Goal: Check status

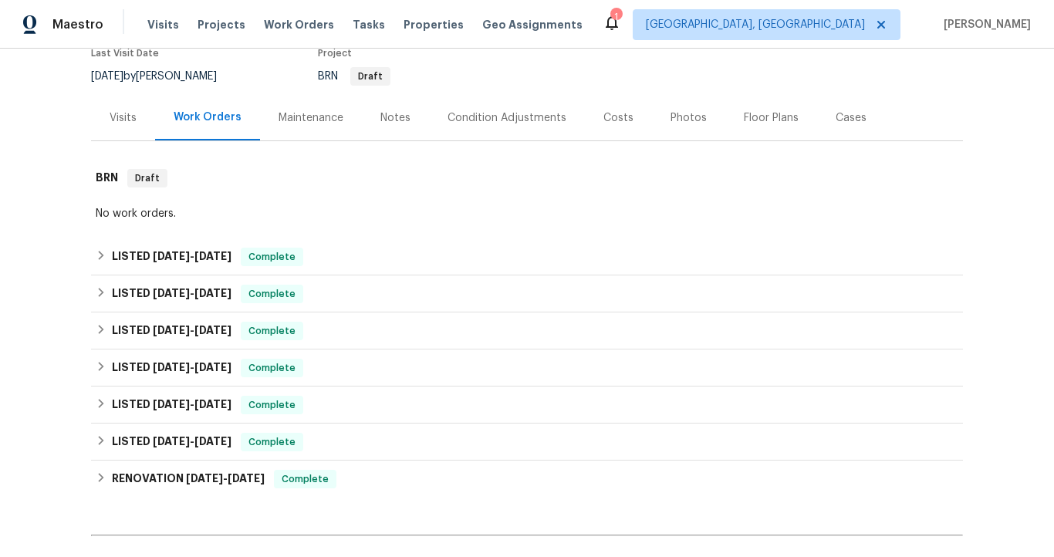
scroll to position [143, 0]
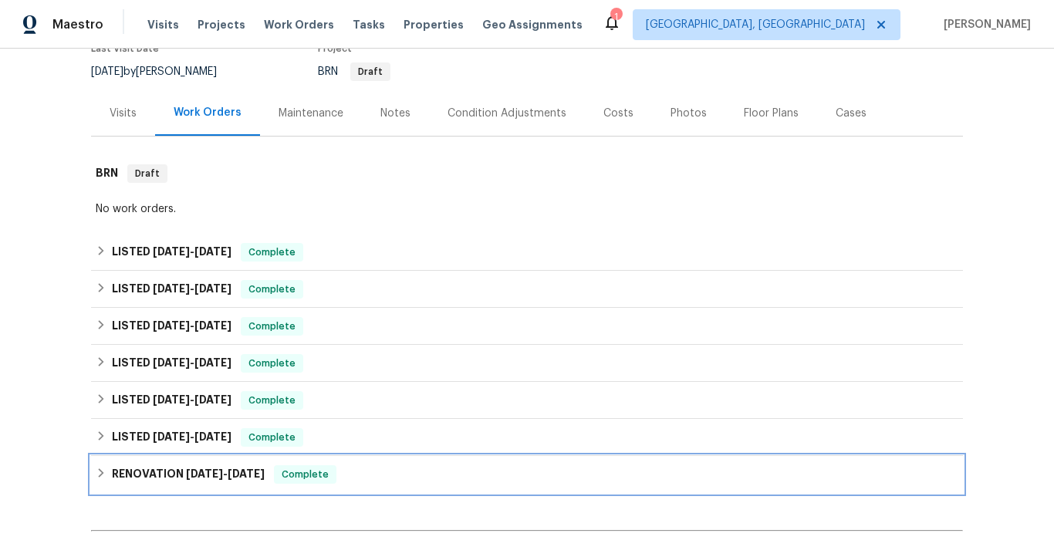
click at [222, 474] on span "[DATE] - [DATE]" at bounding box center [225, 473] width 79 height 11
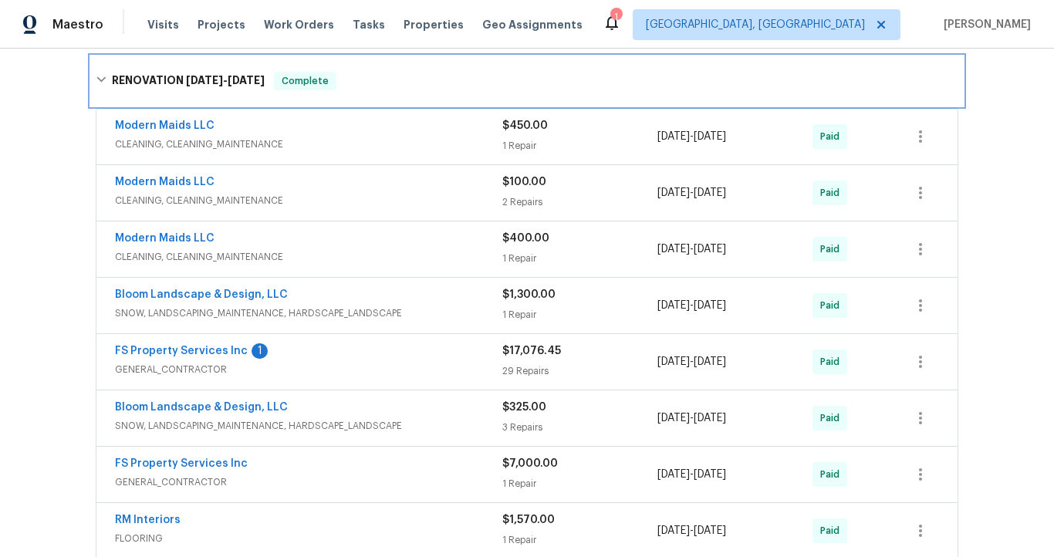
scroll to position [559, 0]
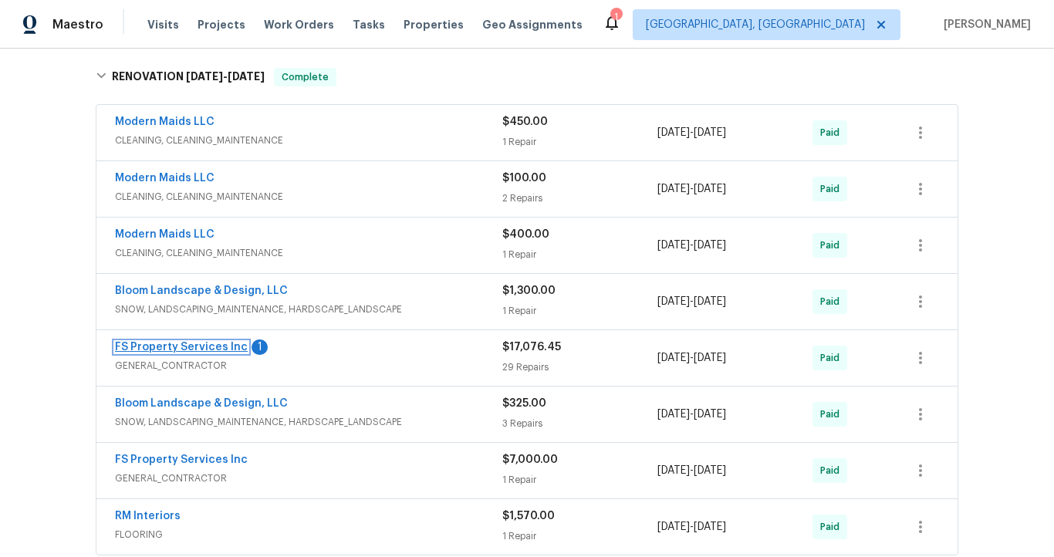
click at [211, 350] on link "FS Property Services Inc" at bounding box center [181, 347] width 133 height 11
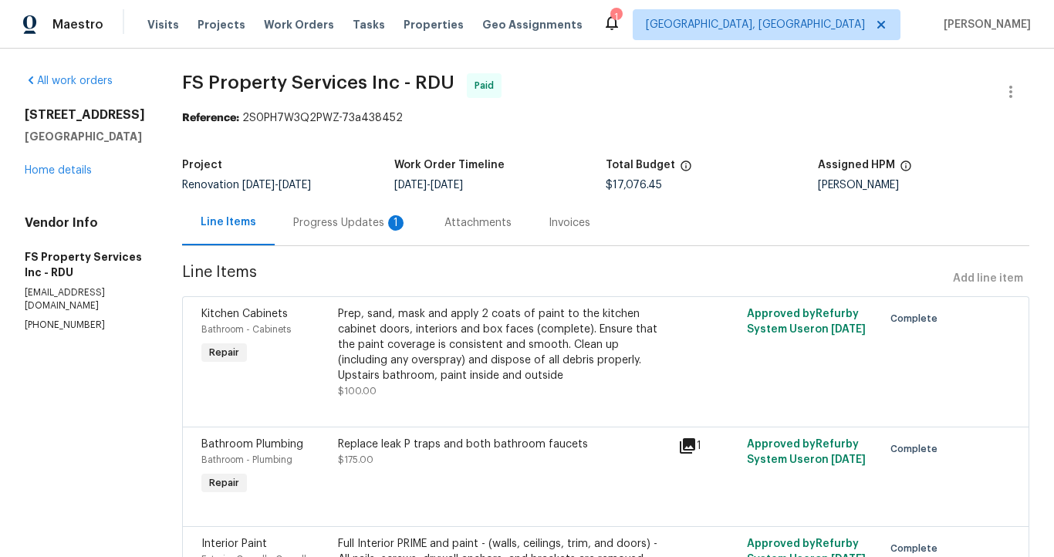
click at [381, 222] on div "Progress Updates 1" at bounding box center [350, 222] width 114 height 15
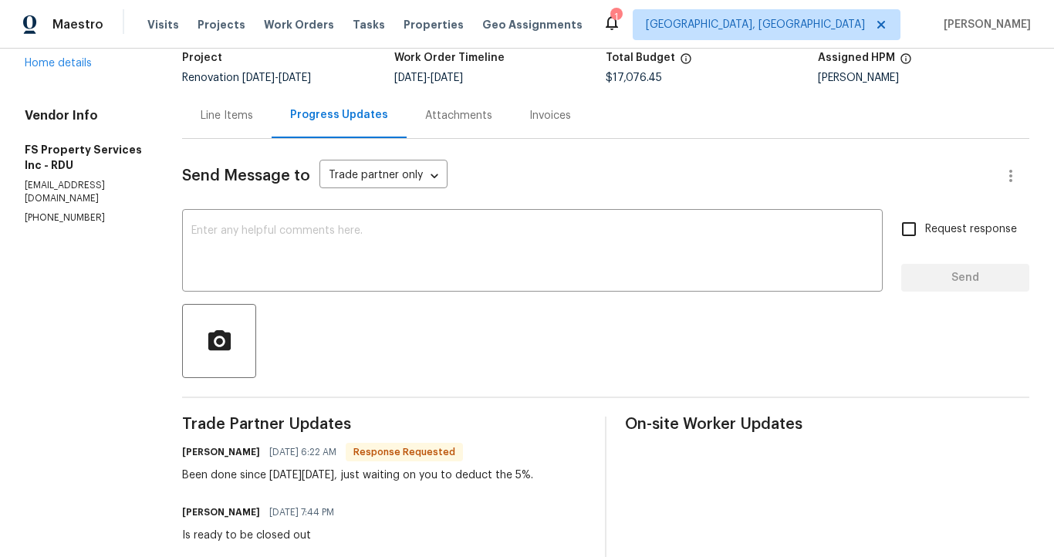
scroll to position [110, 0]
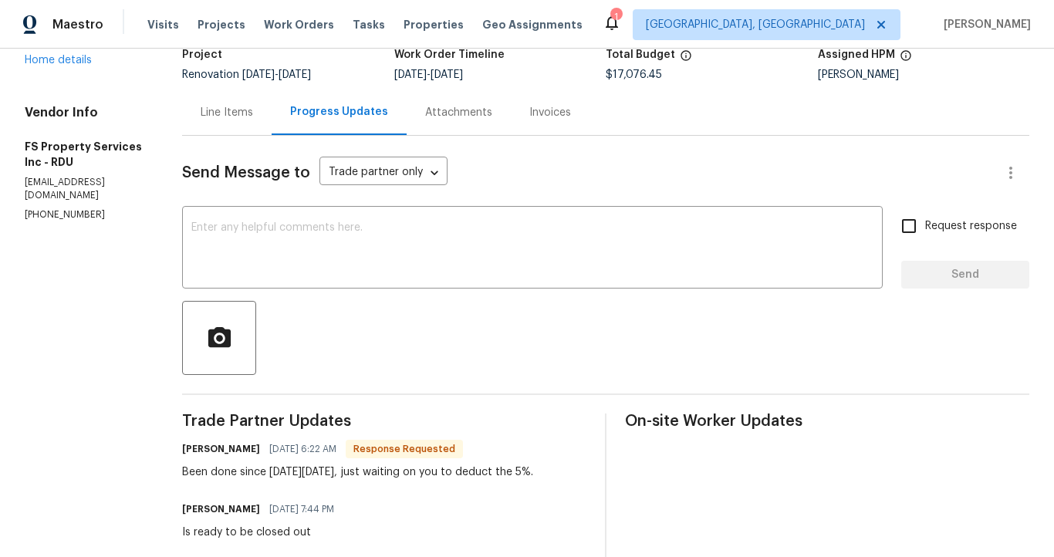
click at [253, 115] on div "Line Items" at bounding box center [227, 112] width 52 height 15
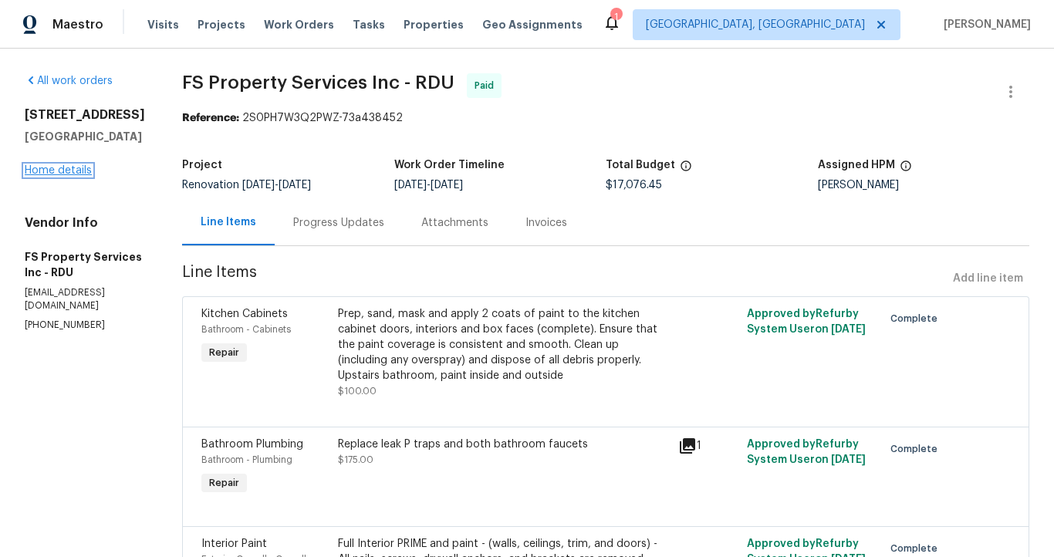
click at [76, 167] on link "Home details" at bounding box center [58, 170] width 67 height 11
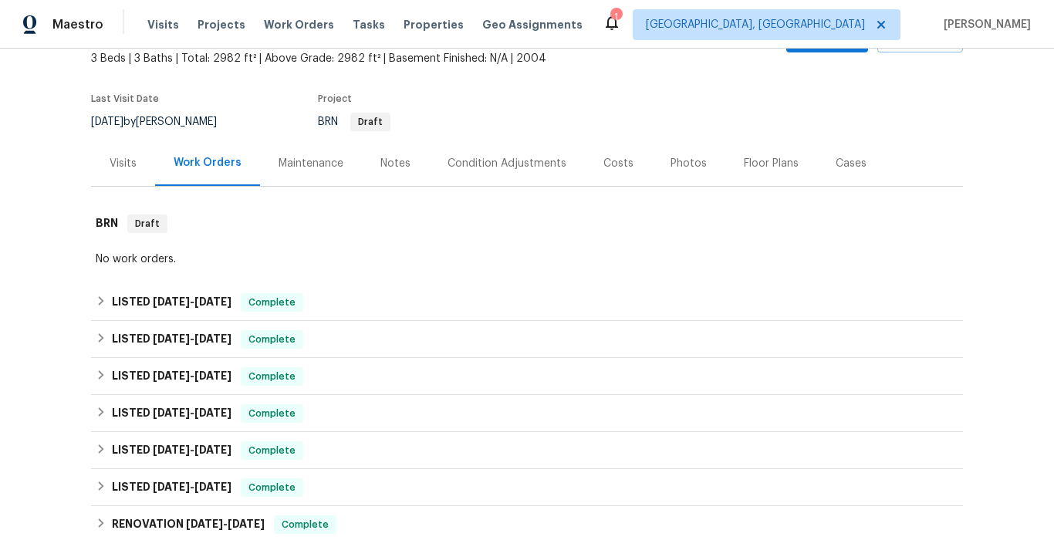
scroll to position [100, 0]
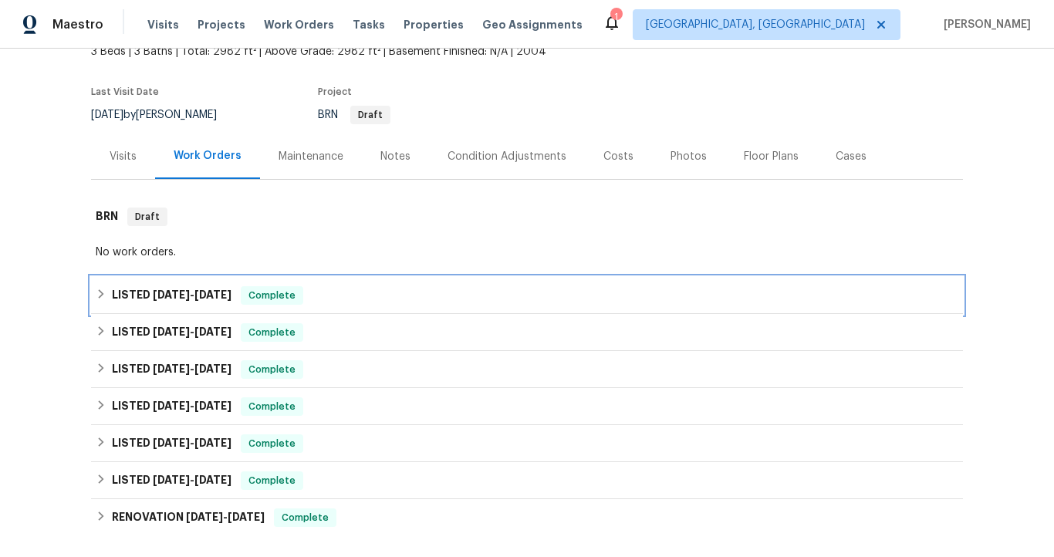
click at [176, 290] on span "[DATE]" at bounding box center [171, 294] width 37 height 11
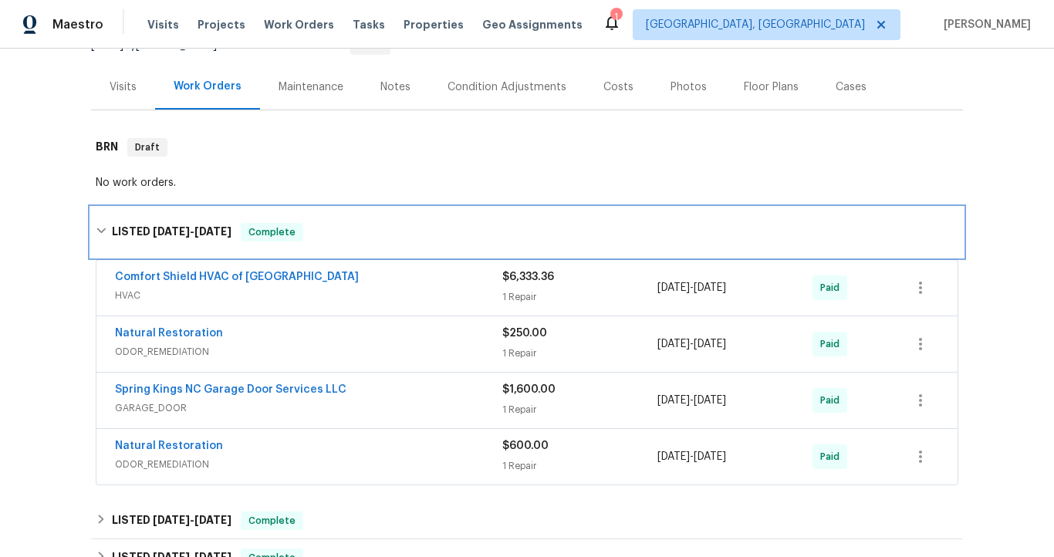
scroll to position [175, 0]
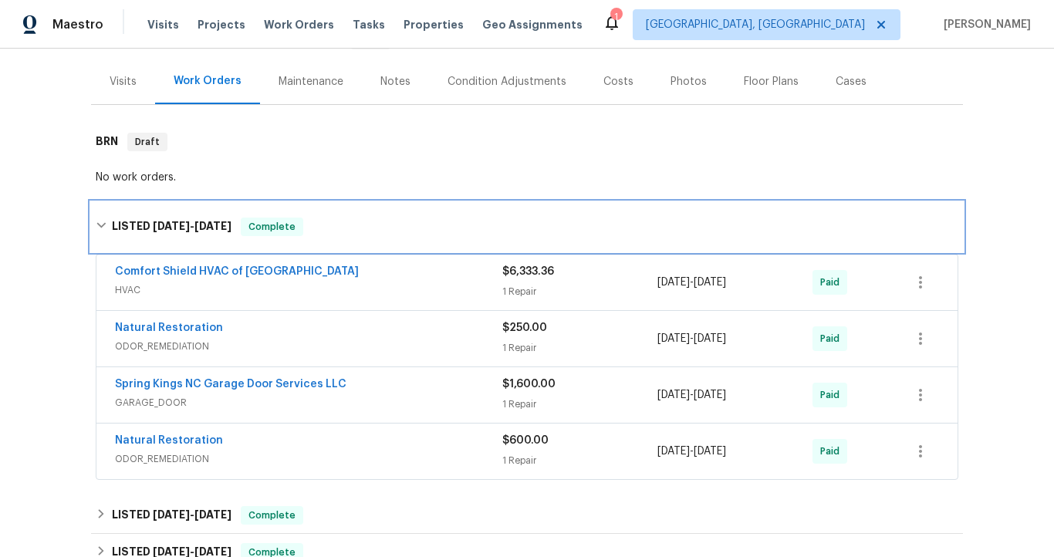
click at [214, 227] on span "[DATE]" at bounding box center [212, 226] width 37 height 11
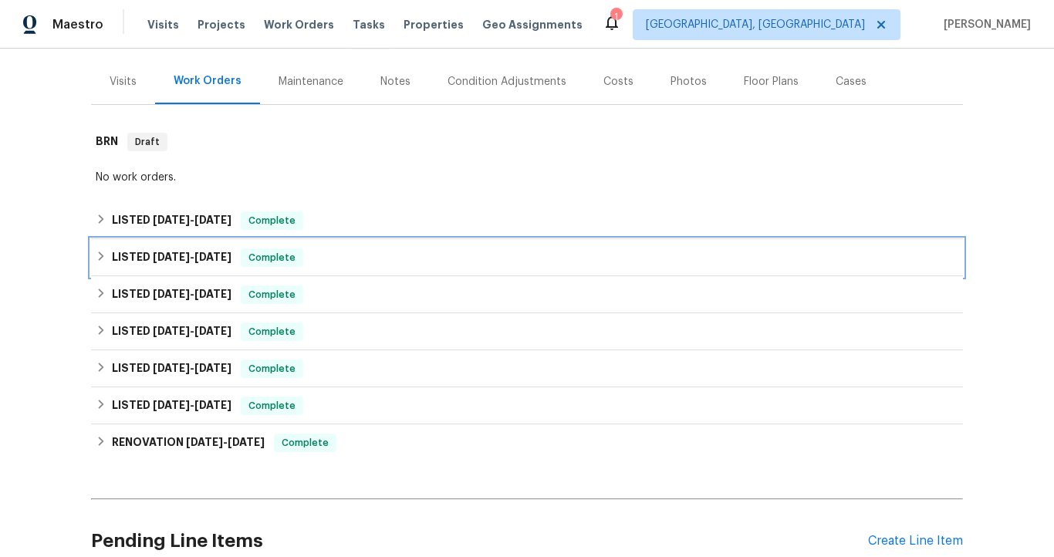
click at [211, 252] on span "[DATE]" at bounding box center [212, 257] width 37 height 11
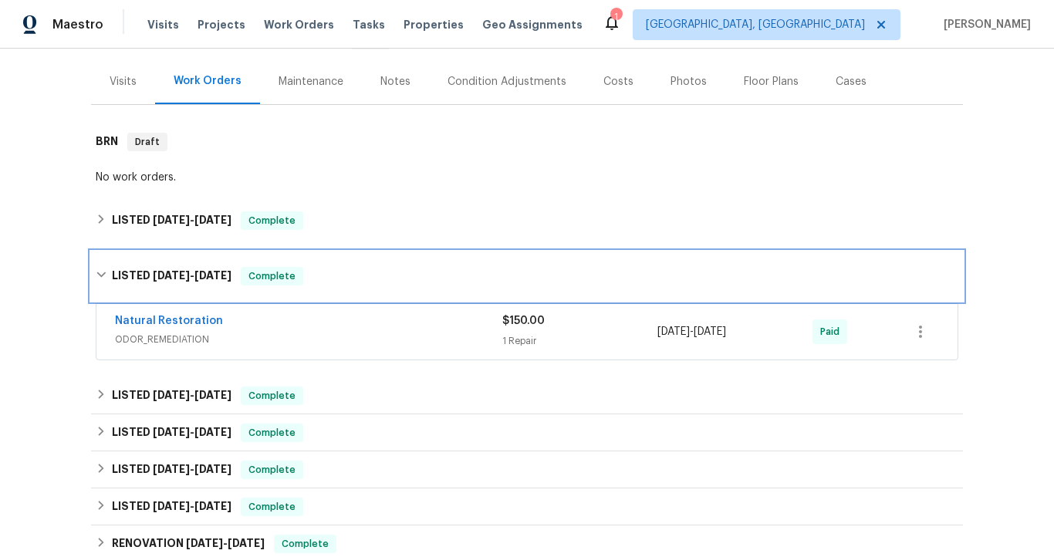
click at [211, 263] on div "LISTED [DATE] - [DATE] Complete" at bounding box center [527, 276] width 872 height 49
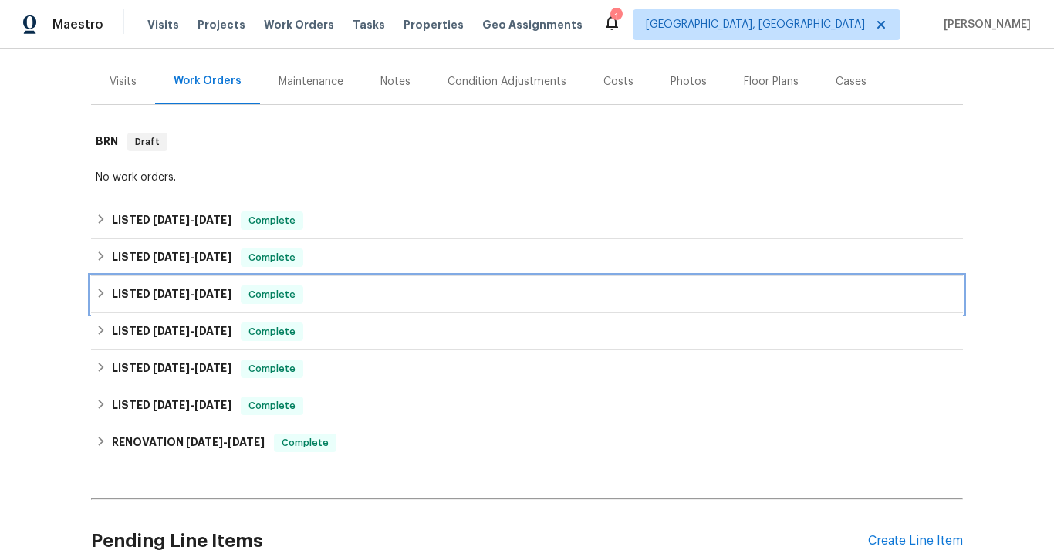
click at [210, 293] on span "[DATE]" at bounding box center [212, 294] width 37 height 11
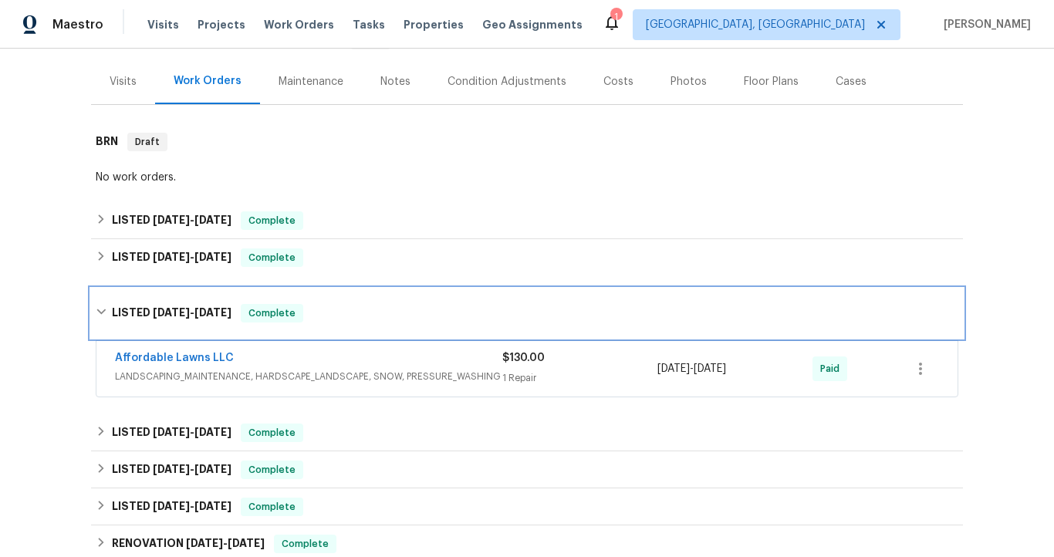
click at [211, 305] on h6 "LISTED [DATE] - [DATE]" at bounding box center [172, 313] width 120 height 19
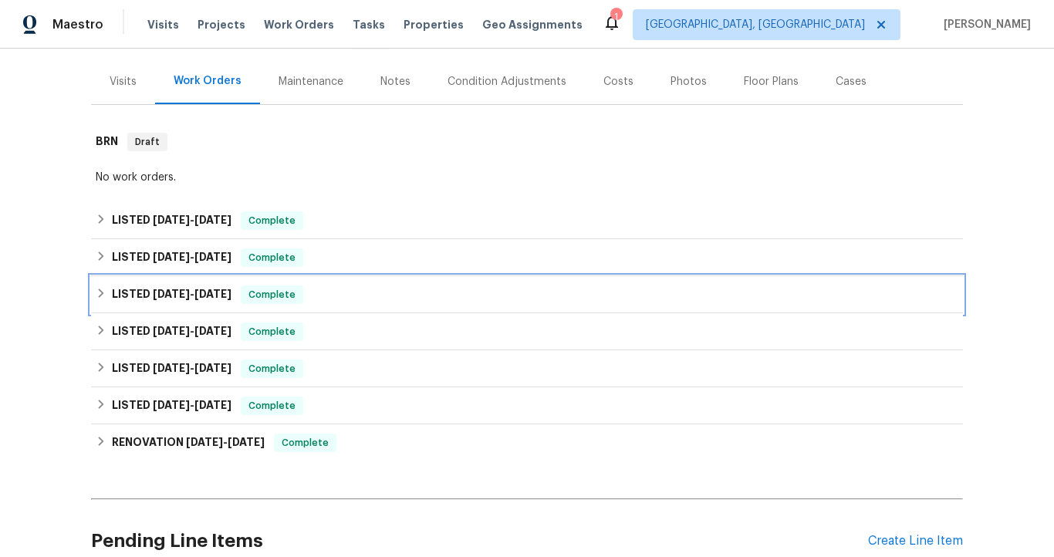
scroll to position [203, 0]
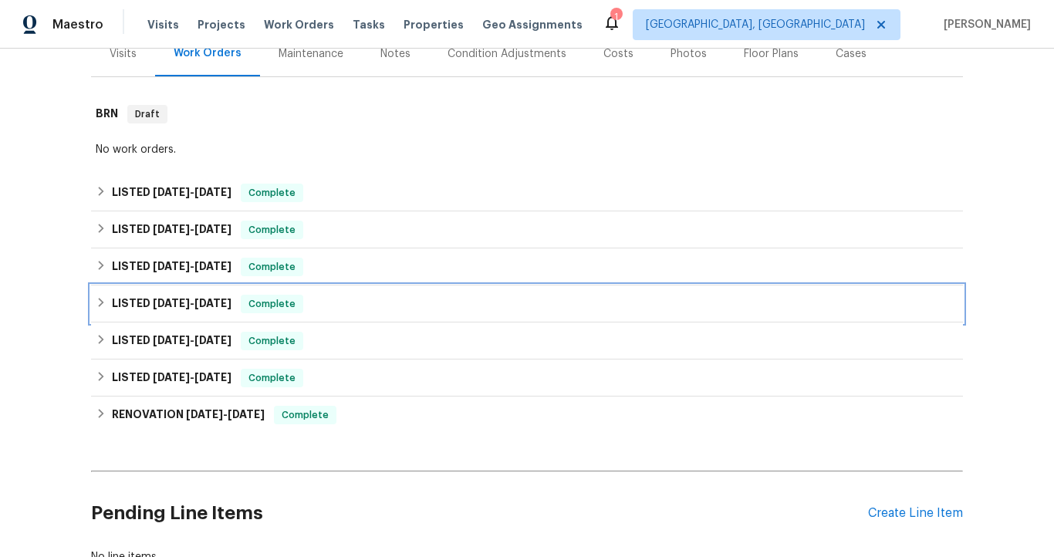
click at [211, 305] on span "[DATE]" at bounding box center [212, 303] width 37 height 11
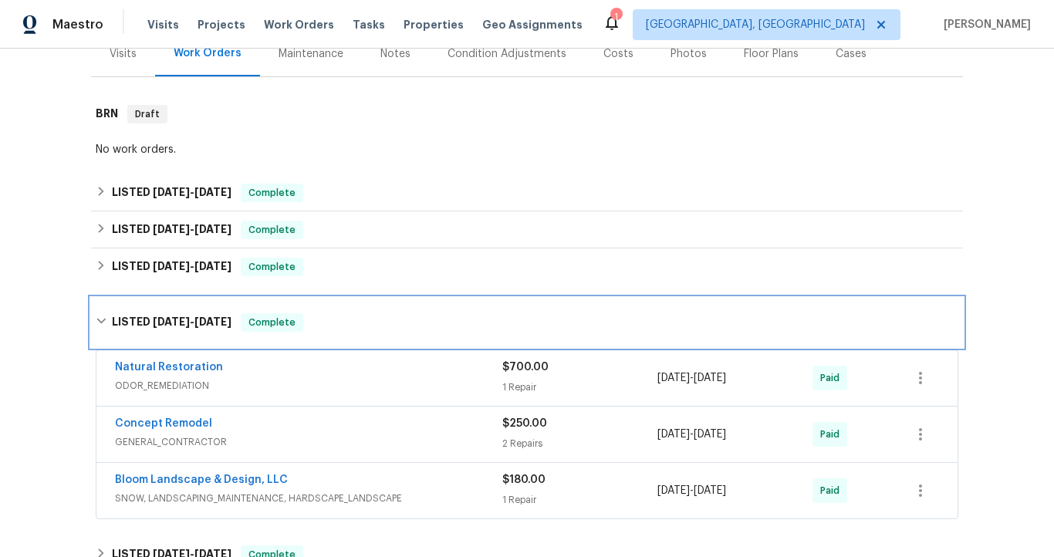
scroll to position [245, 0]
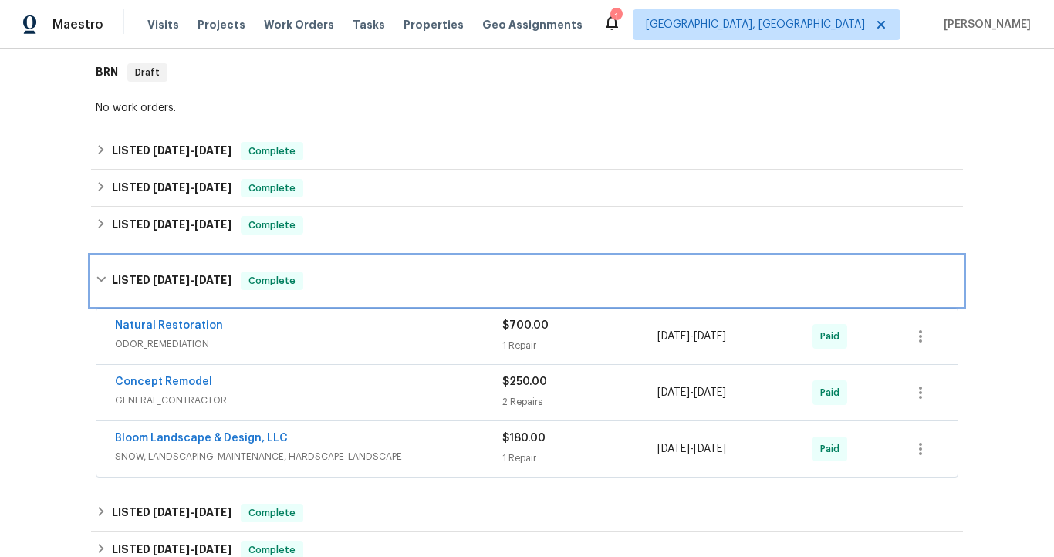
click at [207, 284] on span "[DATE]" at bounding box center [212, 280] width 37 height 11
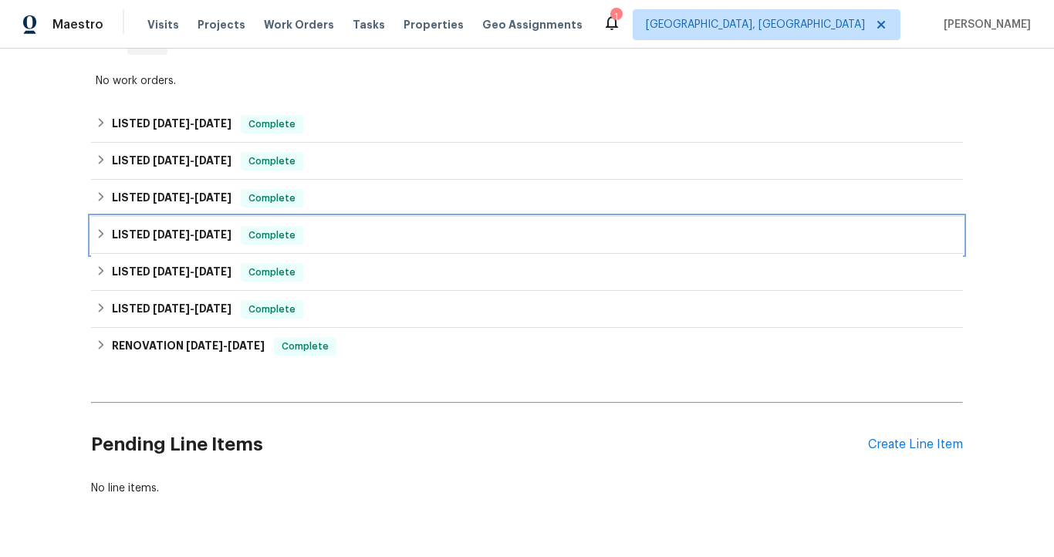
scroll to position [273, 0]
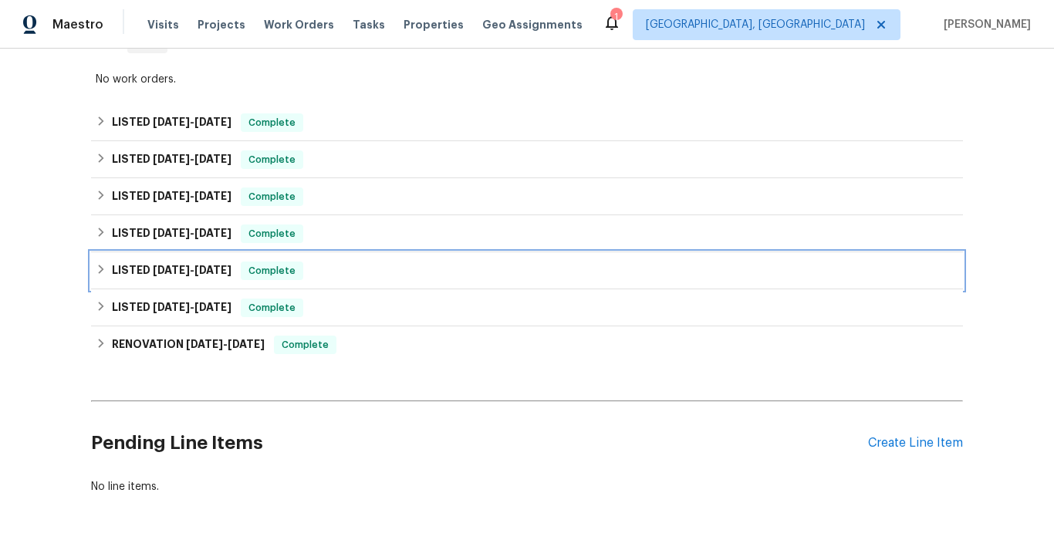
click at [204, 268] on span "[DATE]" at bounding box center [212, 270] width 37 height 11
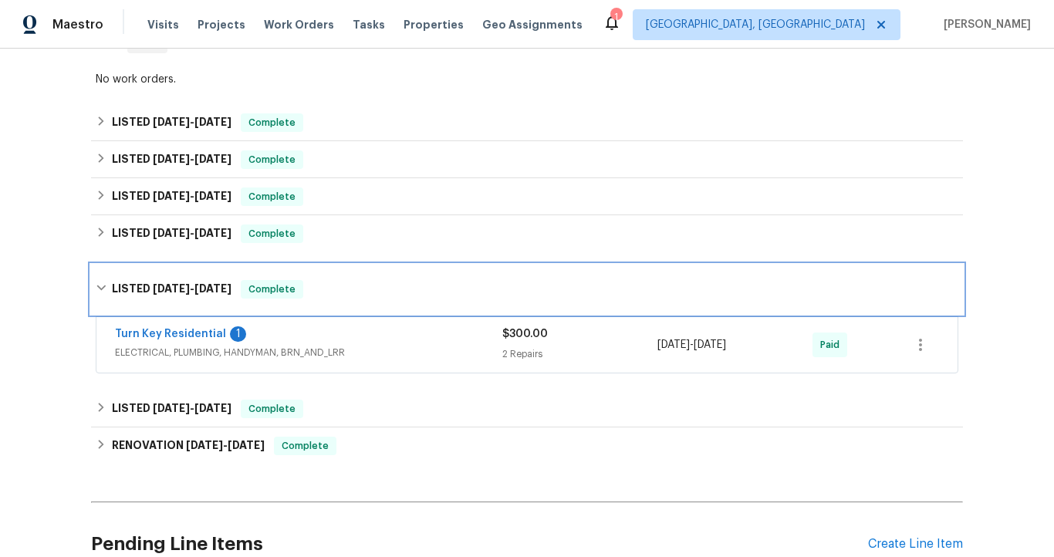
click at [203, 286] on span "[DATE]" at bounding box center [212, 288] width 37 height 11
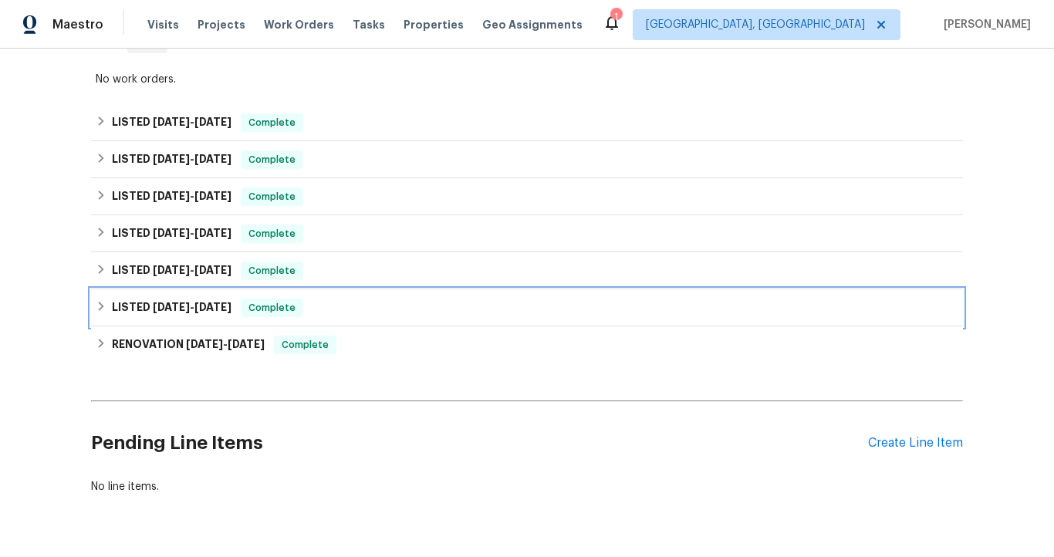
click at [197, 313] on h6 "LISTED [DATE] - [DATE]" at bounding box center [172, 308] width 120 height 19
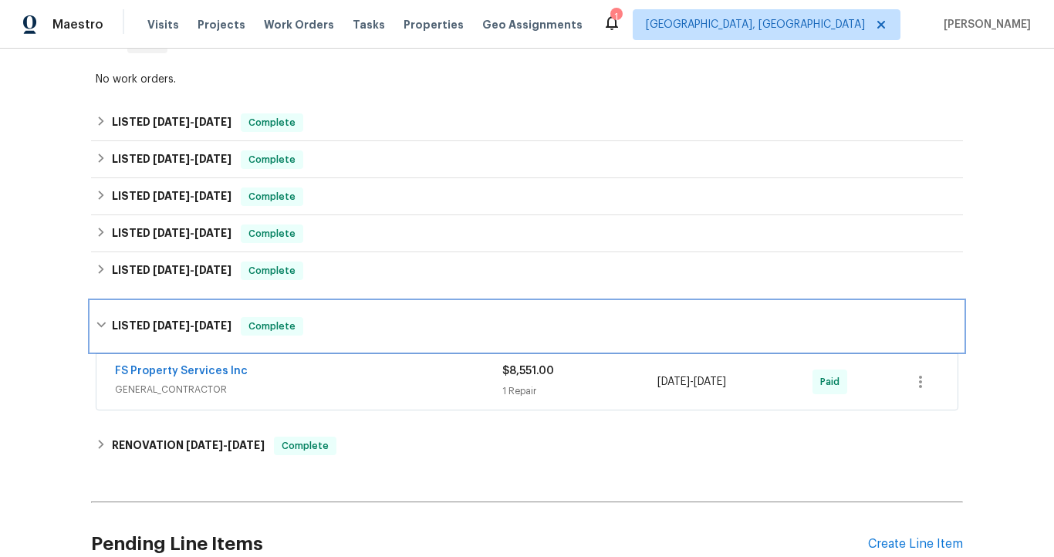
click at [197, 313] on div "LISTED [DATE] - [DATE] Complete" at bounding box center [527, 326] width 872 height 49
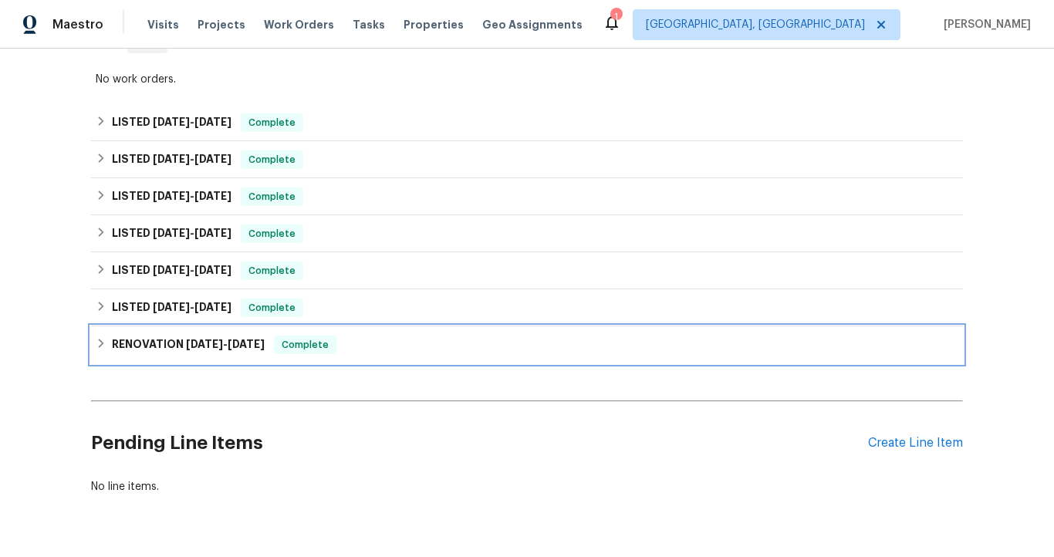
click at [197, 348] on span "[DATE]" at bounding box center [204, 344] width 37 height 11
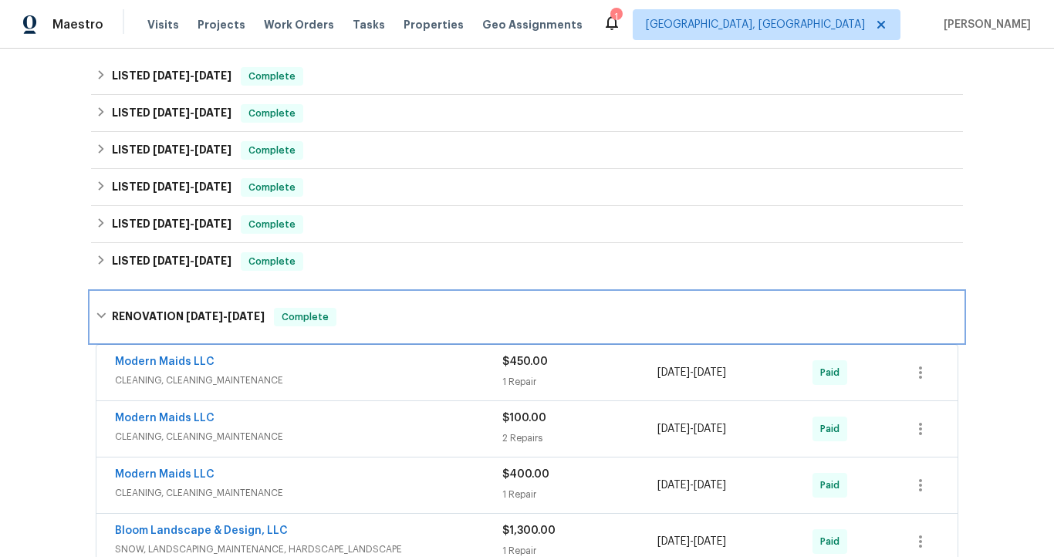
scroll to position [271, 0]
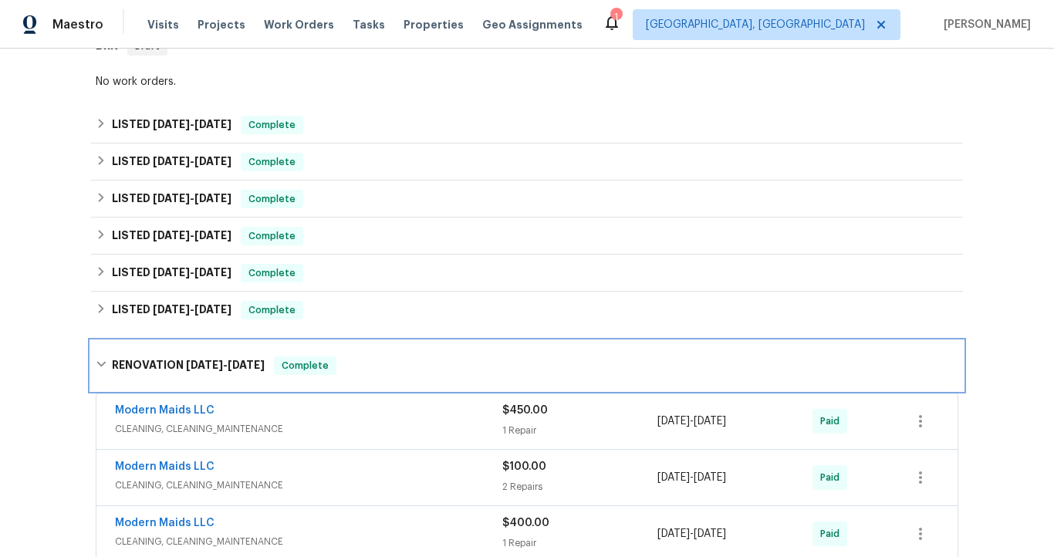
click at [194, 364] on span "[DATE]" at bounding box center [204, 365] width 37 height 11
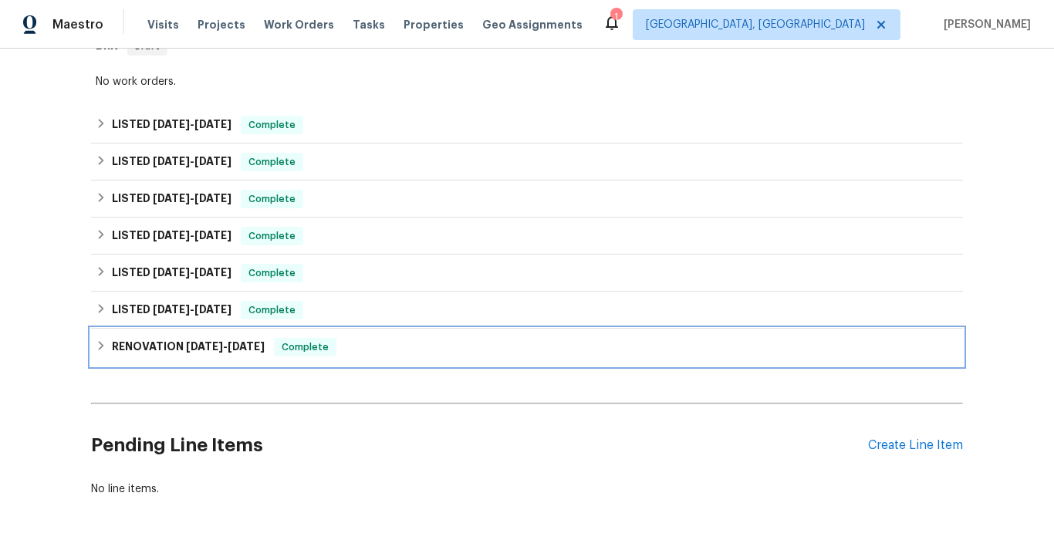
scroll to position [0, 0]
